Goal: Register for event/course

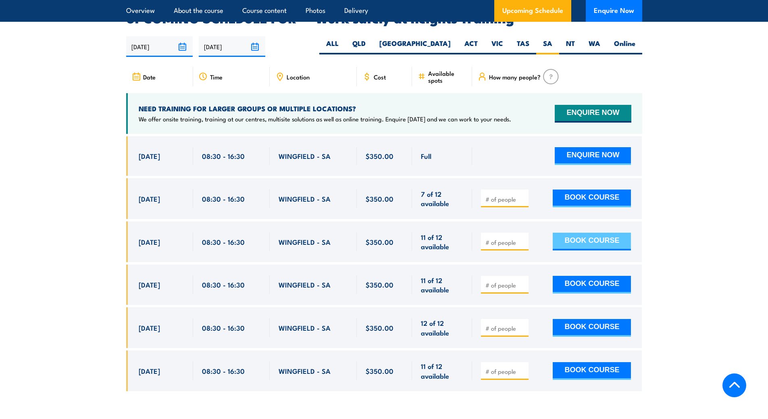
click at [578, 233] on button "BOOK COURSE" at bounding box center [592, 242] width 78 height 18
type input "1"
click at [522, 238] on input "1" at bounding box center [505, 242] width 40 height 8
click at [570, 233] on button "BOOK COURSE" at bounding box center [592, 242] width 78 height 18
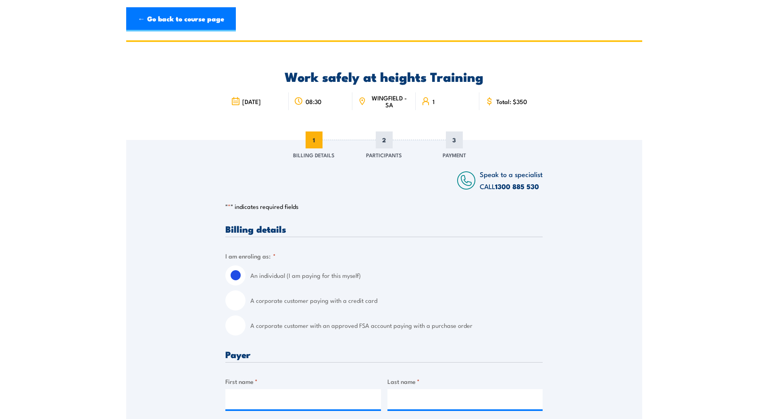
click at [231, 301] on input "A corporate customer paying with a credit card" at bounding box center [235, 300] width 20 height 20
radio input "true"
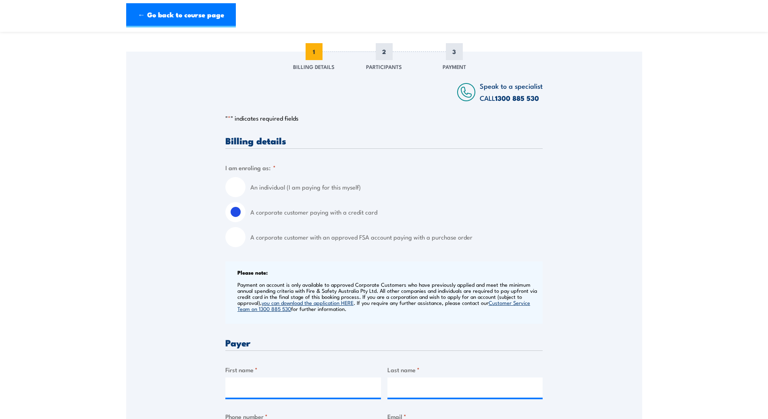
scroll to position [202, 0]
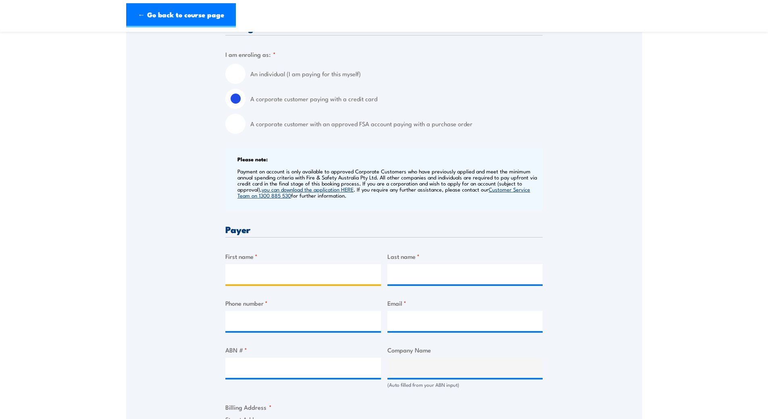
click at [314, 272] on input "First name *" at bounding box center [303, 274] width 156 height 20
type input "[PERSON_NAME]"
type input "83821511"
type input "[DOMAIN_NAME][EMAIL_ADDRESS][DOMAIN_NAME]"
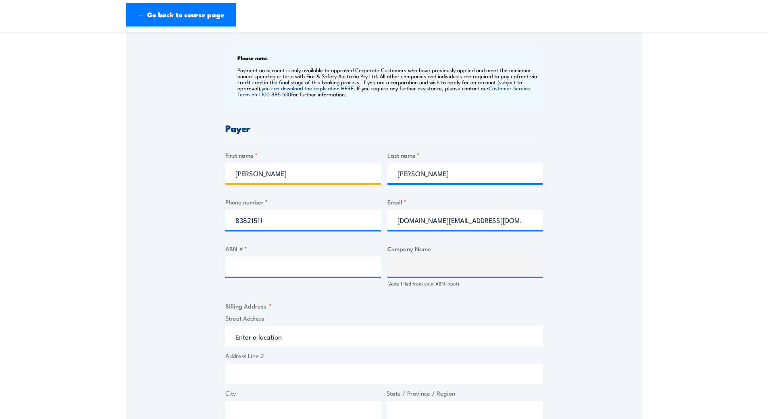
scroll to position [322, 0]
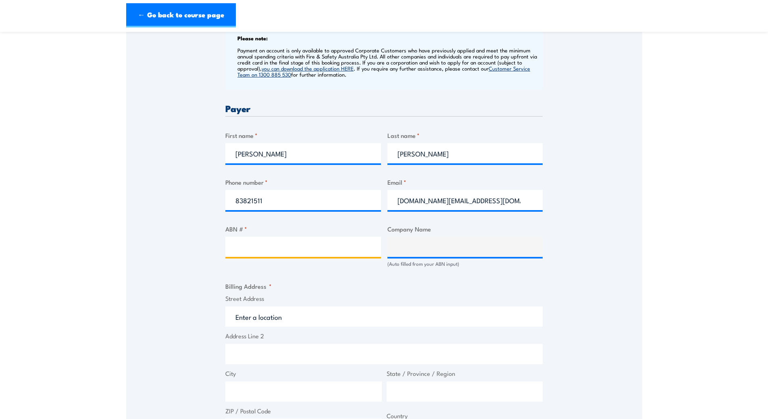
click at [339, 247] on input "ABN # *" at bounding box center [303, 247] width 156 height 20
click at [268, 245] on input "ABN # *" at bounding box center [303, 247] width 156 height 20
type input "87773439926"
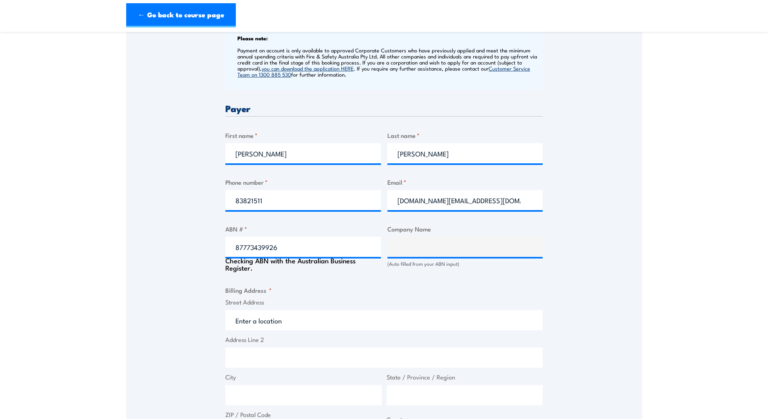
type input "[GEOGRAPHIC_DATA]"
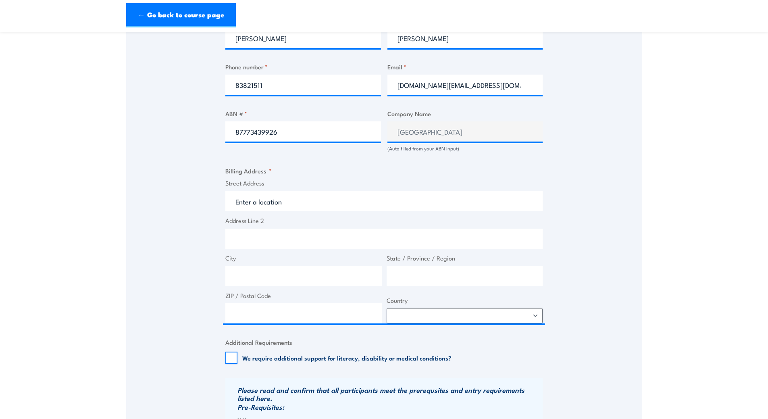
scroll to position [443, 0]
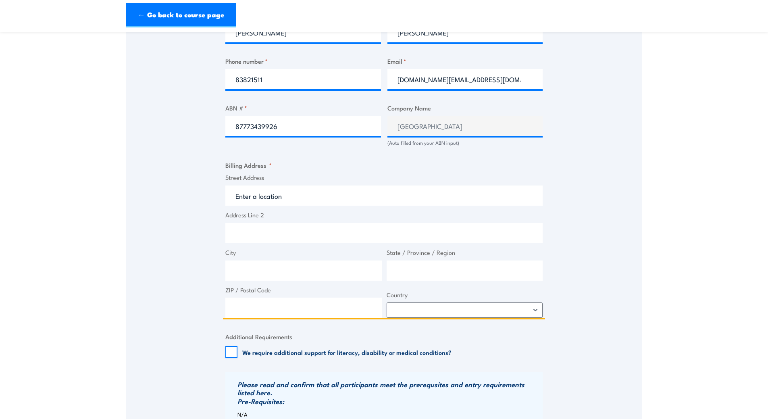
click at [326, 200] on input "Street Address" at bounding box center [383, 195] width 317 height 20
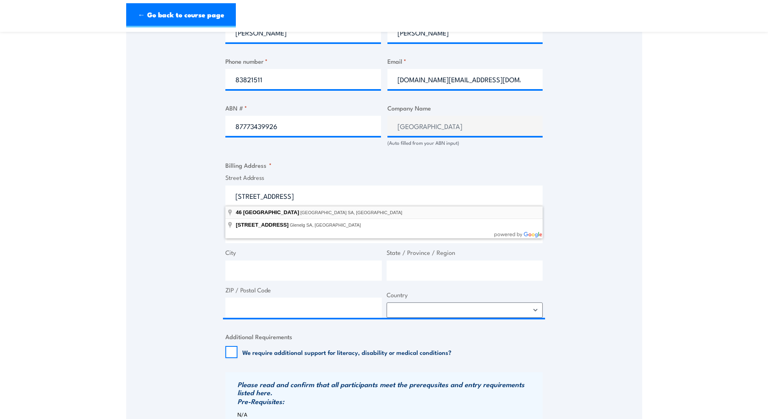
type input "[STREET_ADDRESS]"
type input "Christies Beach"
type input "[GEOGRAPHIC_DATA]"
type input "5165"
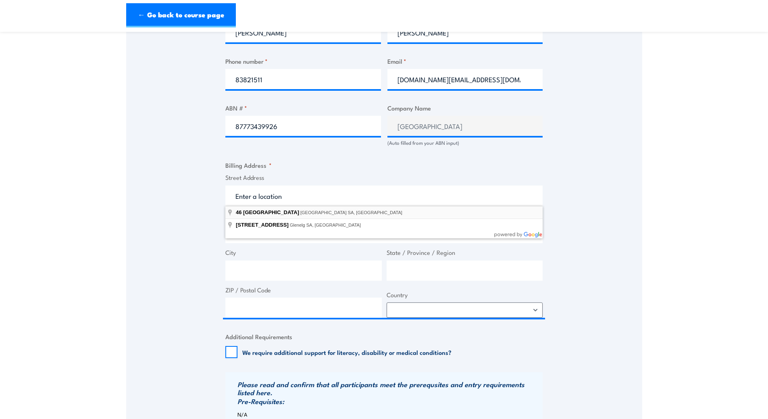
select select "[GEOGRAPHIC_DATA]"
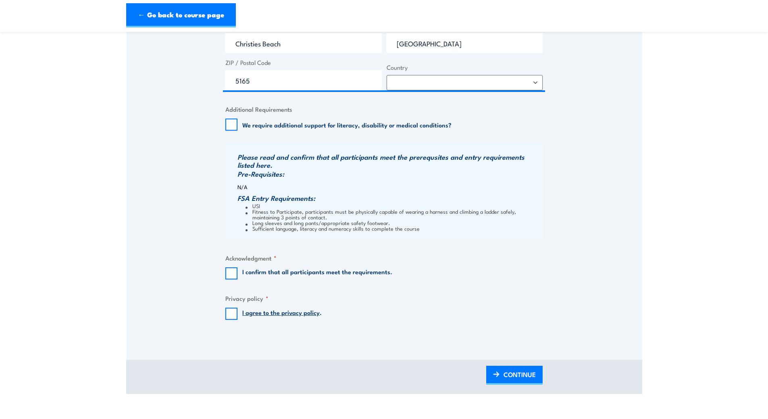
scroll to position [685, 0]
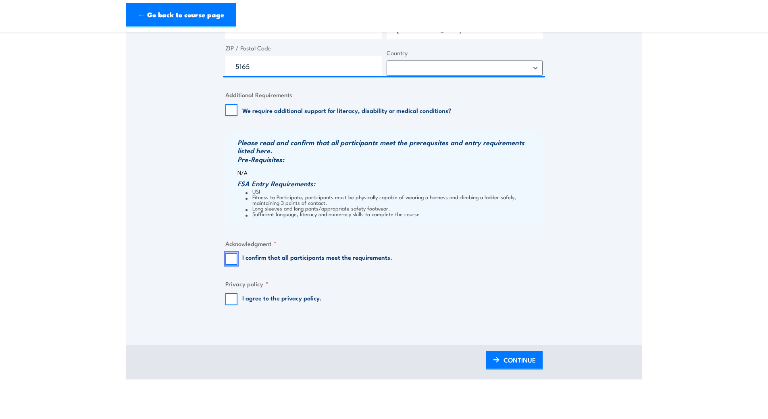
click at [235, 255] on input "I confirm that all participants meet the requirements." at bounding box center [231, 259] width 12 height 12
checkbox input "true"
click at [232, 302] on input "I agree to the privacy policy ." at bounding box center [231, 299] width 12 height 12
checkbox input "true"
click at [530, 361] on span "CONTINUE" at bounding box center [519, 359] width 32 height 21
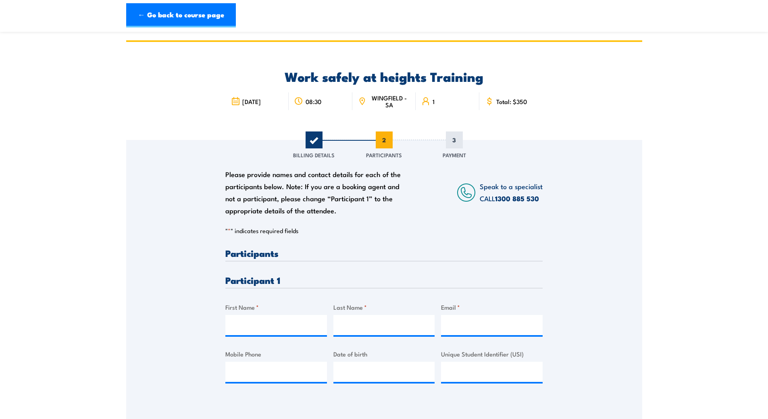
scroll to position [40, 0]
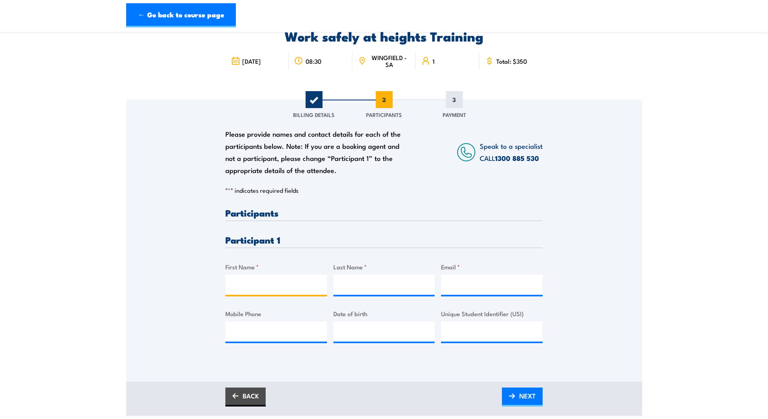
click at [285, 287] on input "First Name *" at bounding box center [276, 284] width 102 height 20
type input "[PERSON_NAME]"
click at [341, 287] on input "Last Name *" at bounding box center [384, 284] width 102 height 20
type input "[PERSON_NAME]"
click at [468, 283] on input "Email *" at bounding box center [492, 284] width 102 height 20
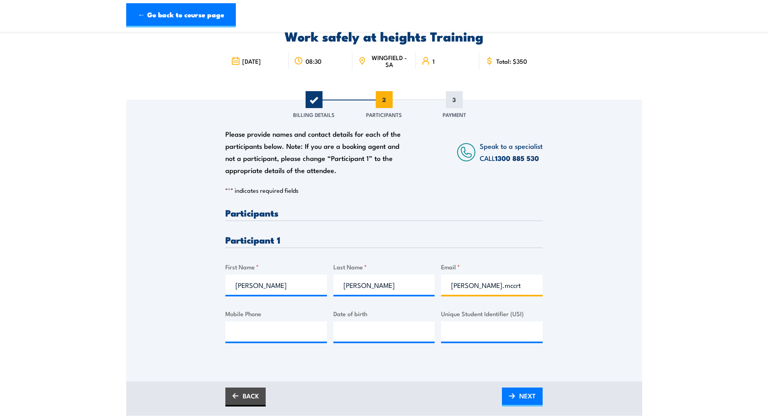
click at [481, 286] on input "[PERSON_NAME].mccrthy" at bounding box center [492, 284] width 102 height 20
type input "[PERSON_NAME].[PERSON_NAME]"
drag, startPoint x: 497, startPoint y: 287, endPoint x: 451, endPoint y: 287, distance: 45.1
click at [451, 287] on input "[PERSON_NAME].[PERSON_NAME]" at bounding box center [492, 284] width 102 height 20
paste input "[PERSON_NAME][EMAIL_ADDRESS][DOMAIN_NAME]"
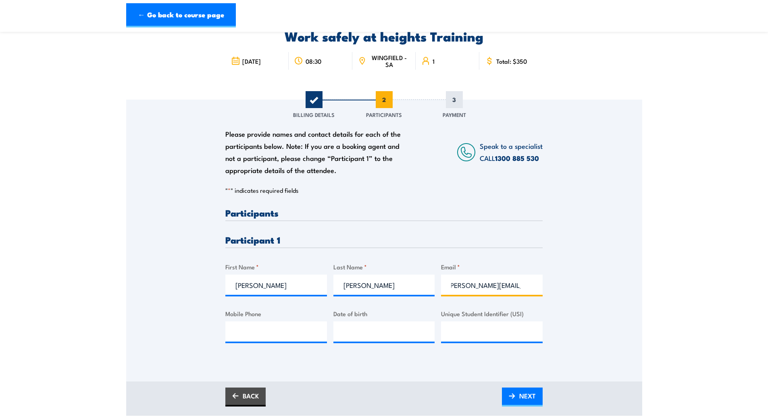
scroll to position [0, 0]
type input "[PERSON_NAME][EMAIL_ADDRESS][DOMAIN_NAME]"
click at [251, 337] on input "Mobile Phone" at bounding box center [276, 331] width 102 height 20
type input "401267457"
type input "__/__/____"
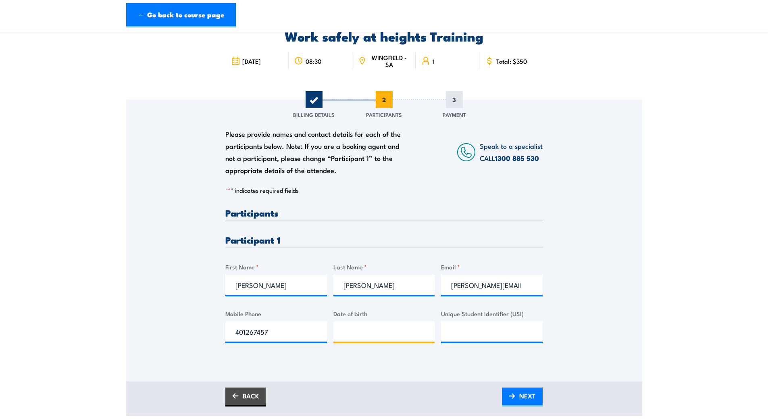
type input "__/__/____"
click at [411, 334] on input "__/__/____" at bounding box center [384, 331] width 102 height 20
click at [348, 332] on input "__/__/____" at bounding box center [384, 331] width 102 height 20
click at [348, 333] on input "__/13/1___" at bounding box center [384, 331] width 102 height 20
click at [374, 336] on input "__/13/1113" at bounding box center [384, 331] width 102 height 20
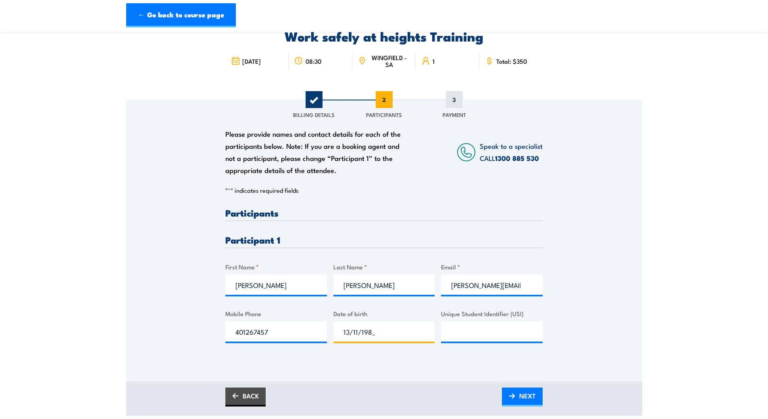
type input "[DATE]"
